Goal: Task Accomplishment & Management: Use online tool/utility

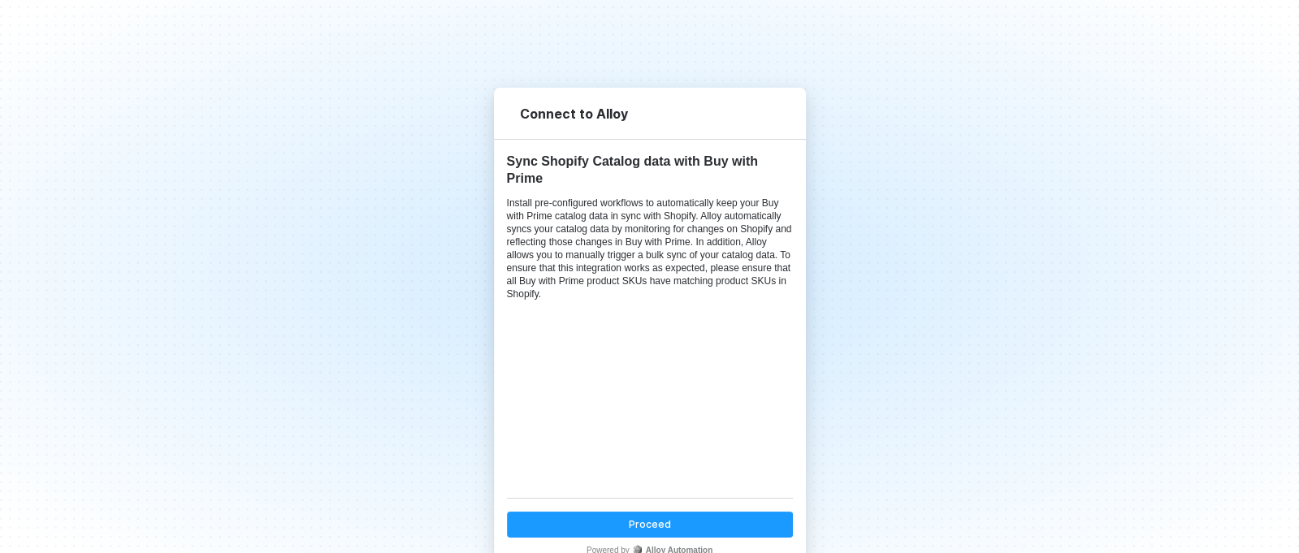
scroll to position [45, 0]
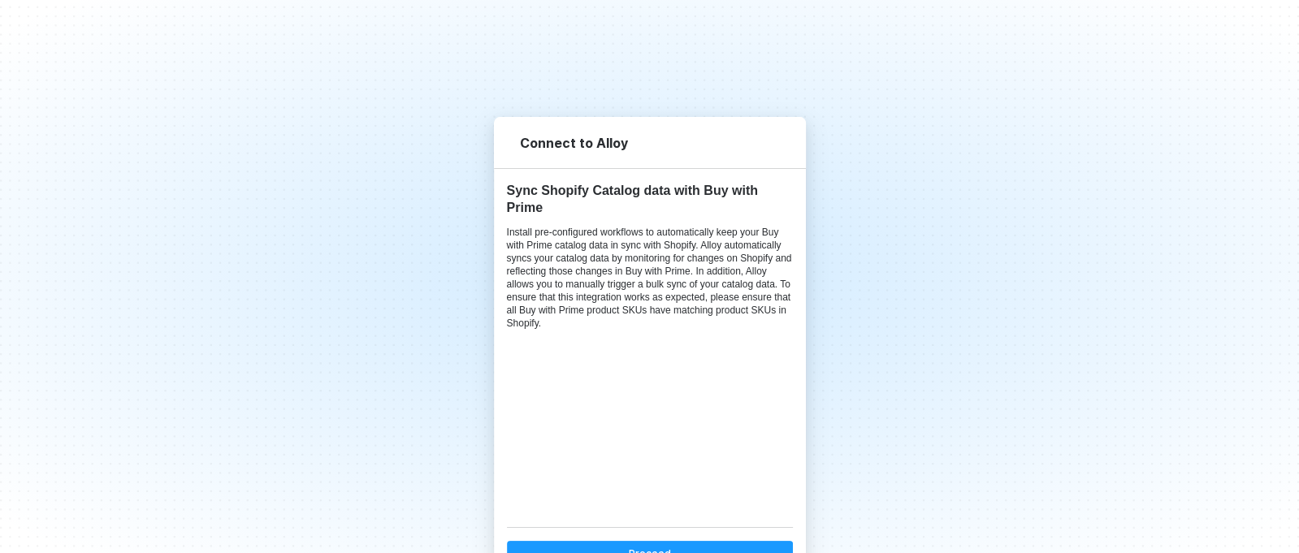
drag, startPoint x: 209, startPoint y: 215, endPoint x: 220, endPoint y: 203, distance: 16.7
